Goal: Task Accomplishment & Management: Manage account settings

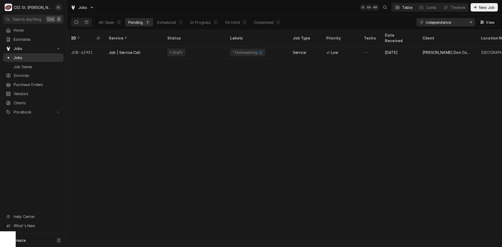
click at [22, 55] on span "Jobs" at bounding box center [37, 57] width 47 height 5
click at [471, 21] on icon "Erase input" at bounding box center [471, 22] width 3 height 4
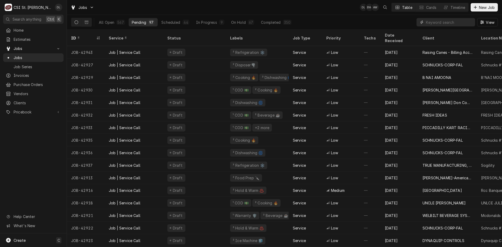
click at [450, 21] on input "Dynamic Content Wrapper" at bounding box center [449, 22] width 47 height 8
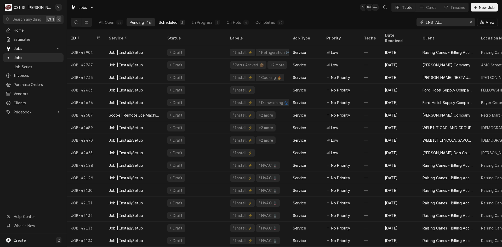
type input "INSTALL"
click at [178, 23] on button "Scheduled 3" at bounding box center [172, 22] width 32 height 8
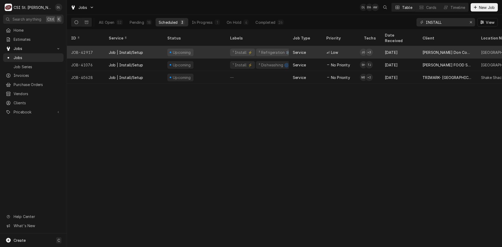
click at [307, 48] on div "Service" at bounding box center [305, 52] width 33 height 13
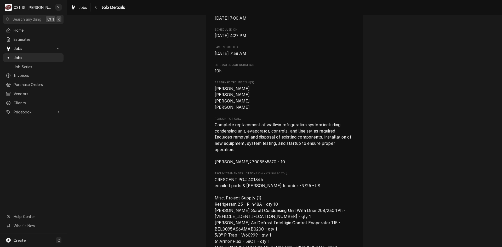
scroll to position [155, 0]
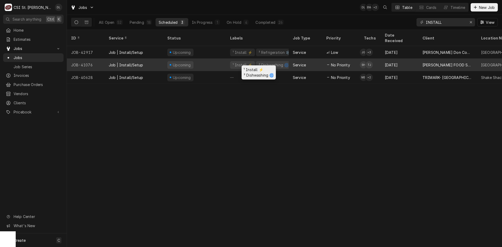
click at [233, 62] on div "¹ Install ⚡️ ² Dishwashing 🌀" at bounding box center [257, 65] width 63 height 13
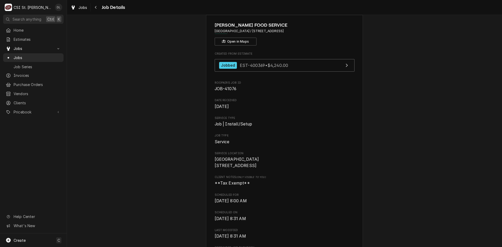
scroll to position [105, 0]
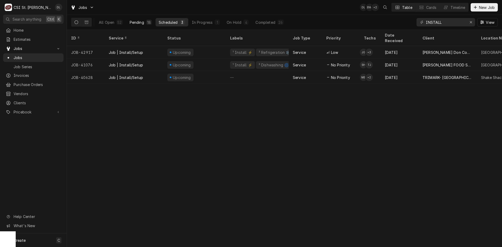
click at [146, 21] on div "18" at bounding box center [149, 22] width 6 height 5
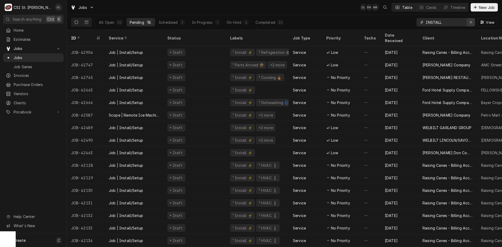
click at [468, 21] on button "Erase input" at bounding box center [471, 22] width 8 height 8
click at [462, 24] on input "Dynamic Content Wrapper" at bounding box center [450, 22] width 49 height 8
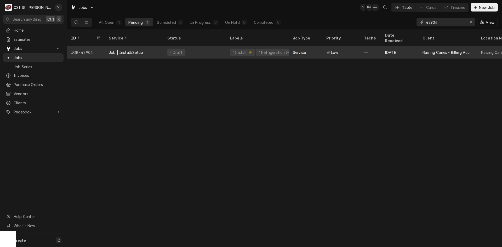
type input "42904"
click at [276, 49] on div "² Refrigeration ❄️" at bounding box center [274, 53] width 37 height 8
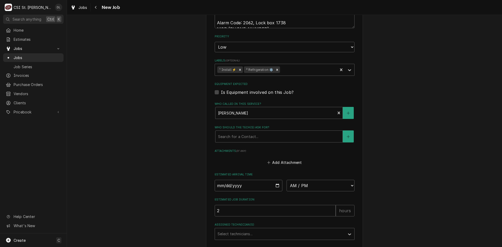
scroll to position [497, 0]
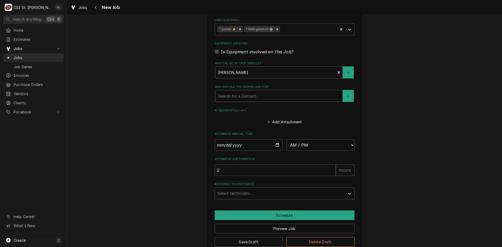
type textarea "x"
click at [254, 93] on div "Who should the tech(s) ask for?" at bounding box center [279, 95] width 122 height 9
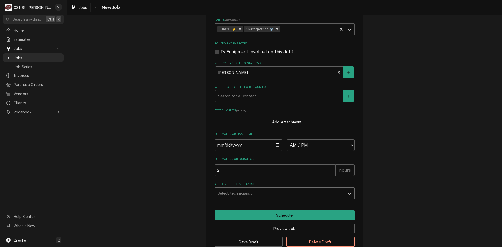
click at [281, 191] on div "Assigned Technician(s)" at bounding box center [280, 193] width 125 height 9
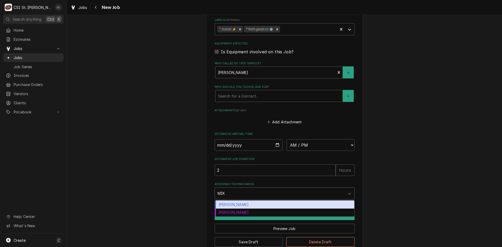
type input "MIKE"
type textarea "x"
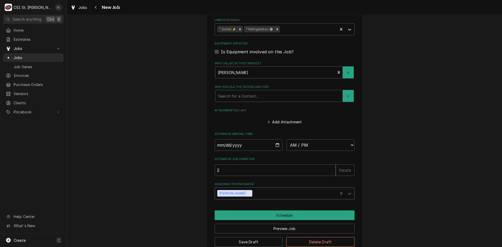
type textarea "x"
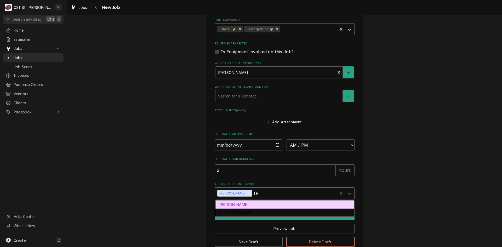
type input "TRE"
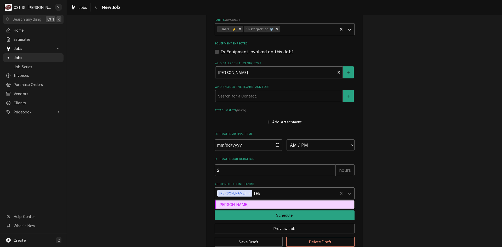
type textarea "x"
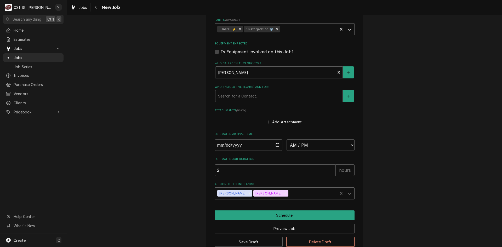
type textarea "x"
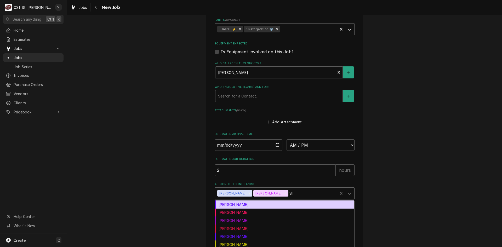
type input "STE"
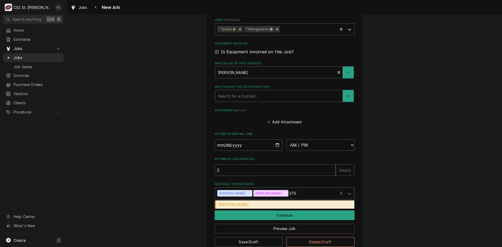
type textarea "x"
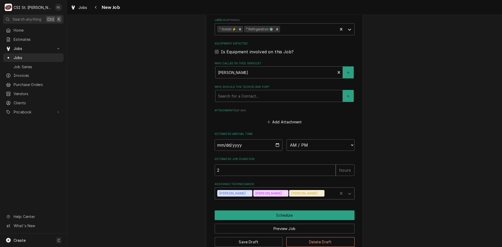
type textarea "x"
type input "JE"
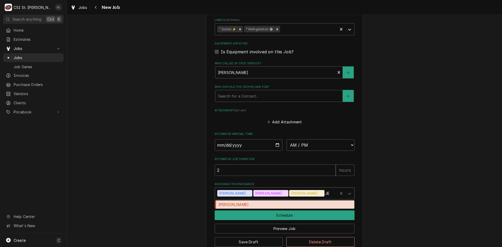
type textarea "x"
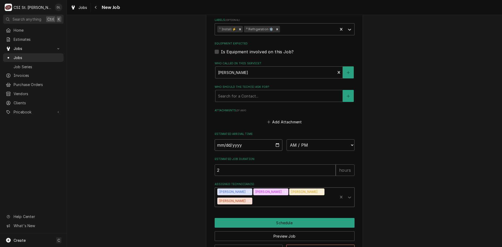
click at [277, 140] on input "Date" at bounding box center [249, 145] width 68 height 12
type textarea "x"
type input "2025-09-29"
type textarea "x"
click at [347, 139] on select "AM / PM 6:00 AM 6:15 AM 6:30 AM 6:45 AM 7:00 AM 7:15 AM 7:30 AM 7:45 AM 8:00 AM…" at bounding box center [321, 145] width 68 height 12
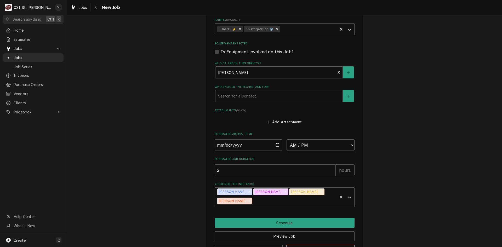
select select "11:00:00"
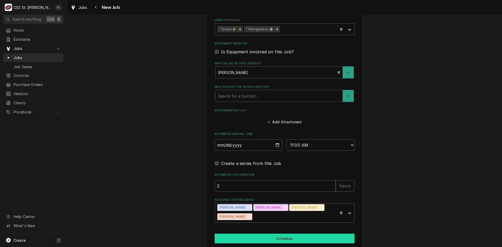
click at [286, 234] on button "Schedule" at bounding box center [285, 239] width 140 height 10
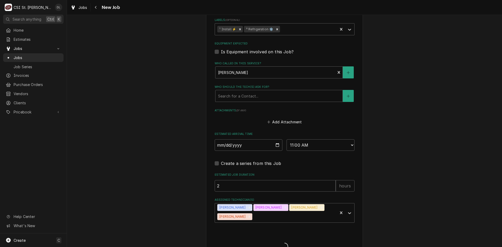
type textarea "x"
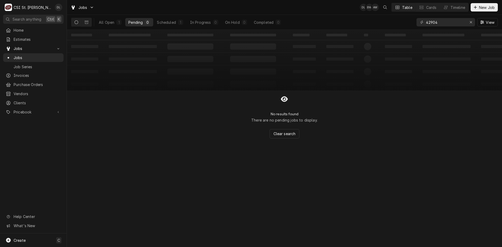
click at [122, 174] on div "‌ ‌ ‌ ‌ ‌ ‌ ‌ ‌ ‌ ‌ ‌ ‌ ‌ ‌ ‌ ‌ ‌ ‌ ‌ ‌ ‌ ‌ ‌ ‌ ‌ ‌ ‌ ‌ ‌ ‌ ‌ ‌ ‌ ‌ ‌ ‌ ‌ ‌ ‌ ‌…" at bounding box center [284, 138] width 435 height 217
drag, startPoint x: 471, startPoint y: 20, endPoint x: 463, endPoint y: 22, distance: 7.9
click at [470, 20] on div "Erase input" at bounding box center [470, 22] width 5 height 5
click at [463, 22] on input "Dynamic Content Wrapper" at bounding box center [450, 22] width 49 height 8
type input "42808"
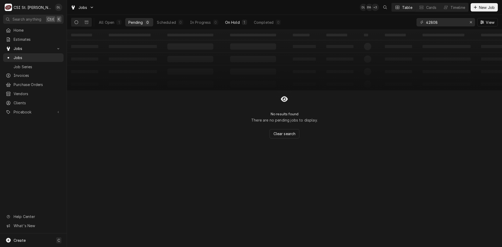
click at [237, 21] on div "On Hold" at bounding box center [232, 22] width 15 height 5
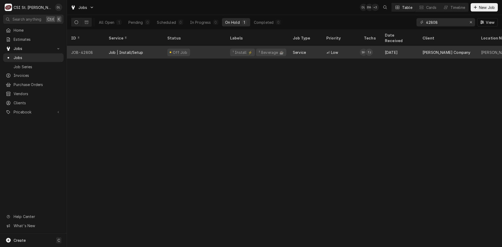
click at [272, 49] on div "² Beverage ☕️" at bounding box center [271, 53] width 30 height 8
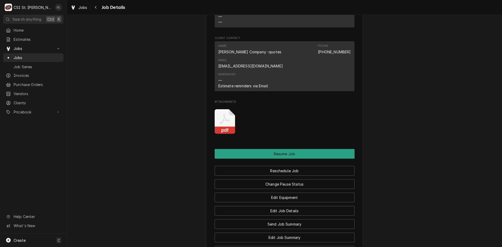
scroll to position [497, 0]
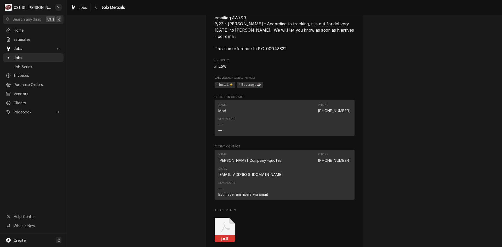
click at [219, 218] on icon "Attachments" at bounding box center [225, 230] width 21 height 25
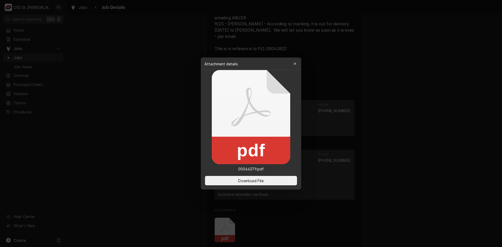
click at [374, 180] on div at bounding box center [251, 123] width 502 height 247
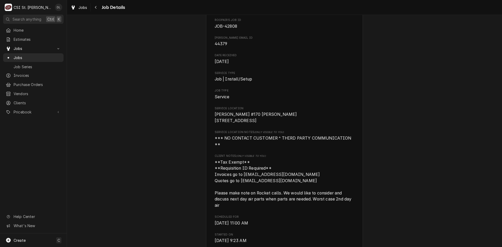
scroll to position [0, 0]
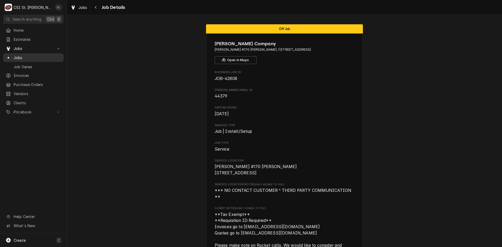
click at [20, 55] on span "Jobs" at bounding box center [37, 57] width 47 height 5
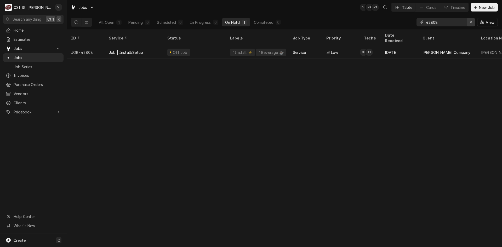
drag, startPoint x: 471, startPoint y: 22, endPoint x: 469, endPoint y: 21, distance: 3.3
click at [471, 22] on icon "Erase input" at bounding box center [471, 22] width 3 height 4
click at [462, 21] on input "Dynamic Content Wrapper" at bounding box center [450, 22] width 49 height 8
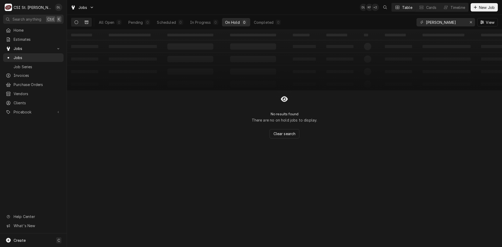
click at [83, 24] on button "Dynamic Content Wrapper" at bounding box center [87, 22] width 10 height 8
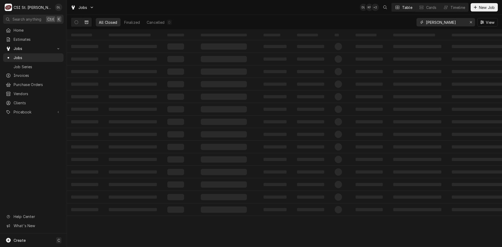
click at [459, 23] on input "vivian herman mo" at bounding box center [445, 22] width 39 height 8
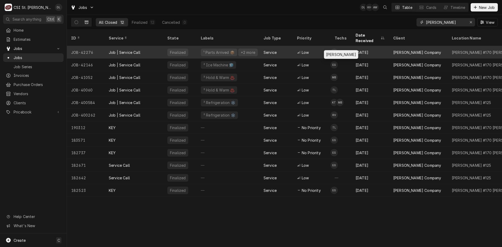
type input "vivian herman"
click at [333, 49] on div "Eric Guard's Avatar" at bounding box center [333, 52] width 7 height 7
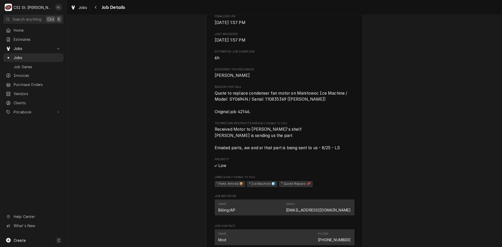
scroll to position [340, 0]
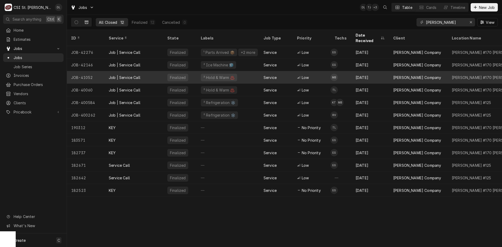
click at [280, 71] on div "Service" at bounding box center [275, 77] width 33 height 13
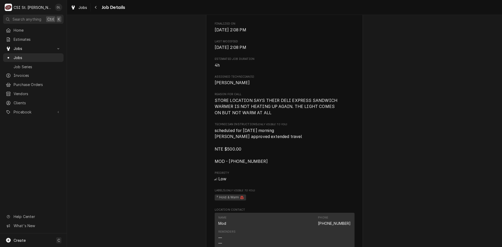
scroll to position [288, 0]
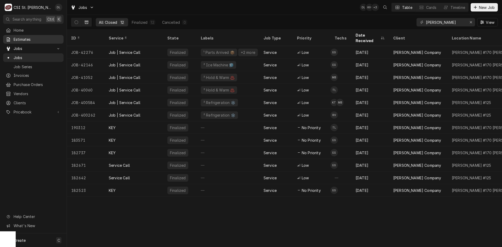
click at [28, 39] on span "Estimates" at bounding box center [37, 39] width 47 height 5
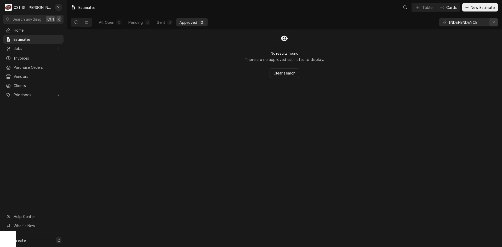
click at [495, 21] on div "Erase input" at bounding box center [493, 22] width 5 height 5
click at [478, 24] on input "Dynamic Content Wrapper" at bounding box center [473, 22] width 49 height 8
click at [456, 24] on input "40016" at bounding box center [468, 22] width 39 height 8
type input "400016"
click at [163, 24] on div "Sent" at bounding box center [161, 22] width 8 height 5
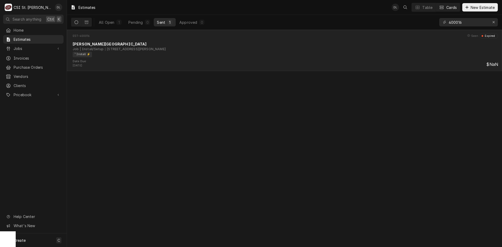
click at [173, 55] on div "¹ Install ⚡️" at bounding box center [284, 54] width 422 height 5
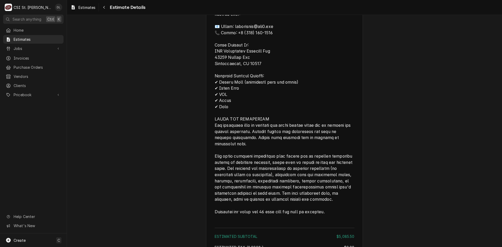
scroll to position [1035, 0]
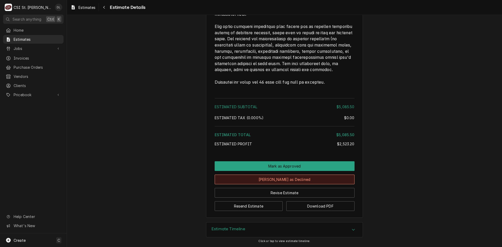
click at [289, 181] on button "[PERSON_NAME] as Declined" at bounding box center [285, 180] width 140 height 10
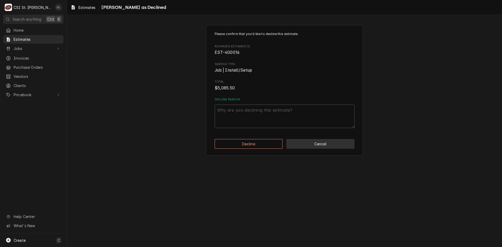
click at [308, 141] on button "Cancel" at bounding box center [320, 144] width 68 height 10
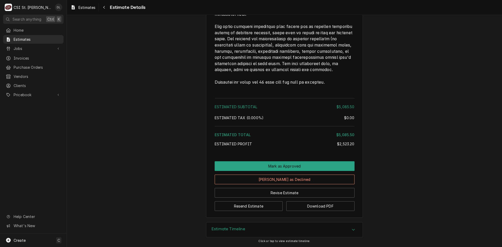
scroll to position [1035, 0]
click at [296, 182] on button "Mark as Declined" at bounding box center [285, 180] width 140 height 10
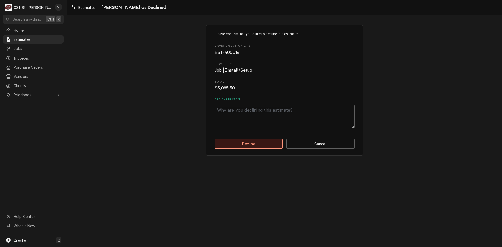
click at [258, 140] on button "Decline" at bounding box center [249, 144] width 68 height 10
click at [246, 144] on button "Decline" at bounding box center [249, 144] width 68 height 10
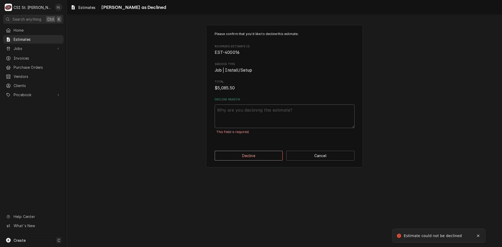
click at [267, 105] on textarea "Decline Reason" at bounding box center [285, 117] width 140 height 24
type textarea "x"
type textarea "L"
type textarea "x"
type textarea "Lo"
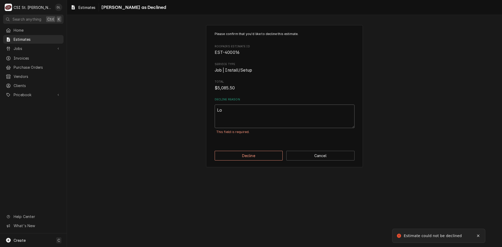
type textarea "x"
type textarea "Los"
type textarea "x"
type textarea "Lost"
type textarea "x"
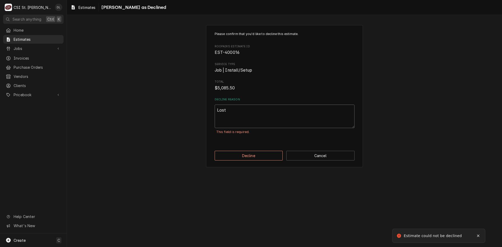
type textarea "Lost"
type textarea "x"
type textarea "Lost t"
type textarea "x"
type textarea "Lost to"
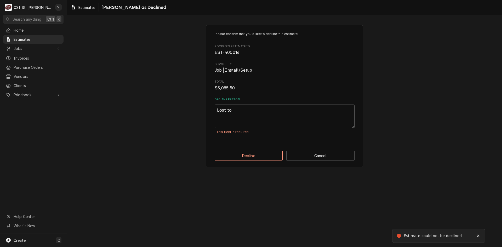
type textarea "x"
type textarea "Lost to"
type textarea "x"
type textarea "Lost to s"
type textarea "x"
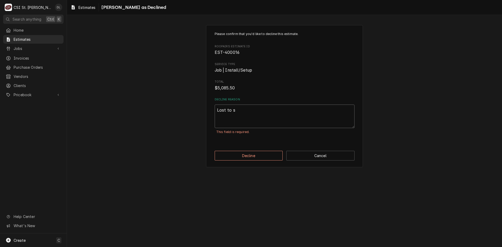
type textarea "Lost to so"
type textarea "x"
type textarea "Lost to som"
type textarea "x"
type textarea "Lost to some"
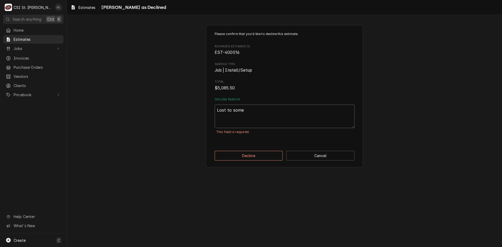
type textarea "x"
type textarea "Lost to somen"
type textarea "x"
type textarea "Lost to somene"
type textarea "x"
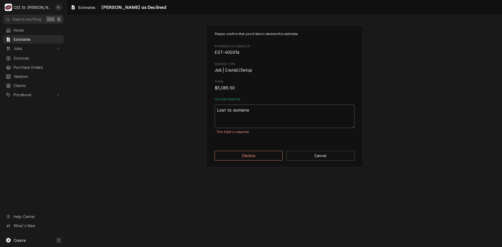
type textarea "Lost to somene"
type textarea "x"
type textarea "Lost to somene e"
type textarea "x"
type textarea "Lost to somene el"
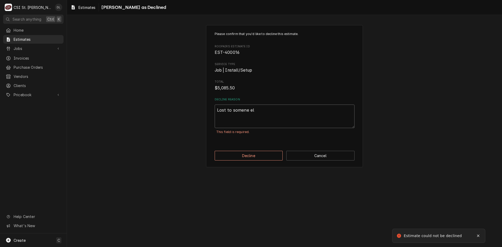
type textarea "x"
type textarea "Lost to somene e"
type textarea "x"
type textarea "Lost to somene"
type textarea "x"
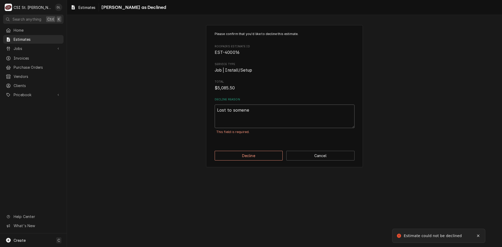
type textarea "Lost to somene"
type textarea "x"
type textarea "Lost to somen"
type textarea "x"
type textarea "Lost to some"
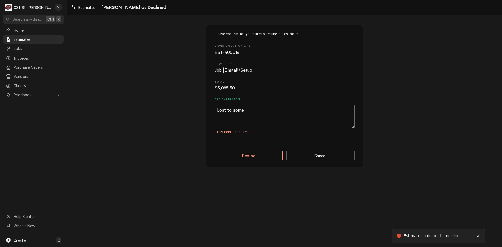
type textarea "x"
type textarea "Lost to som"
type textarea "x"
type textarea "Lost to somo"
type textarea "x"
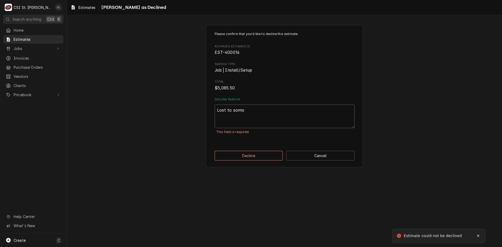
type textarea "Lost to somon"
type textarea "x"
type textarea "Lost to somone"
type textarea "x"
type textarea "Lost to somone"
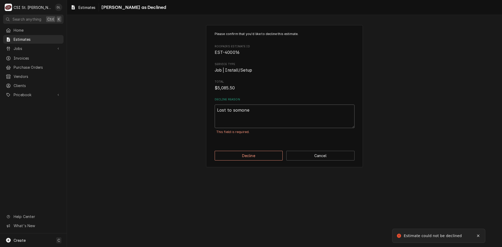
type textarea "x"
type textarea "Lost to somone el"
type textarea "x"
type textarea "Lost to somone els"
type textarea "x"
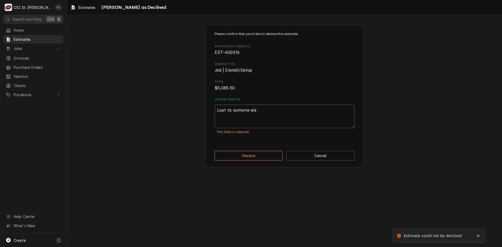
type textarea "Lost to somone else"
type textarea "x"
type textarea "Lost to somone else."
click at [240, 110] on textarea "Lost to somone else." at bounding box center [285, 117] width 140 height 24
type textarea "x"
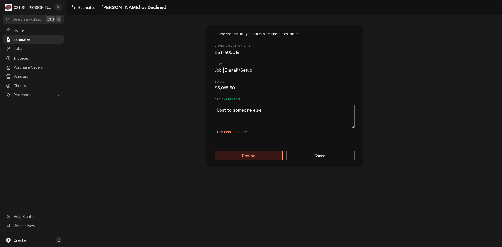
type textarea "Lost to someone else."
click at [261, 155] on button "Decline" at bounding box center [249, 156] width 68 height 10
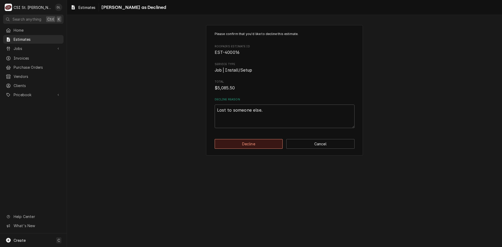
click at [248, 144] on button "Decline" at bounding box center [249, 144] width 68 height 10
type textarea "x"
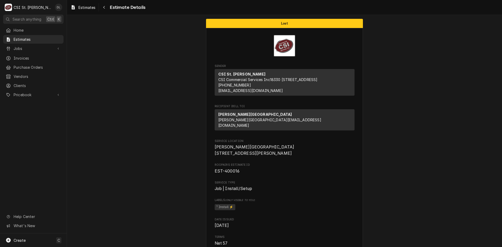
click at [22, 46] on span "Jobs" at bounding box center [33, 48] width 39 height 5
click at [22, 55] on span "Jobs" at bounding box center [37, 57] width 47 height 5
